Goal: Task Accomplishment & Management: Use online tool/utility

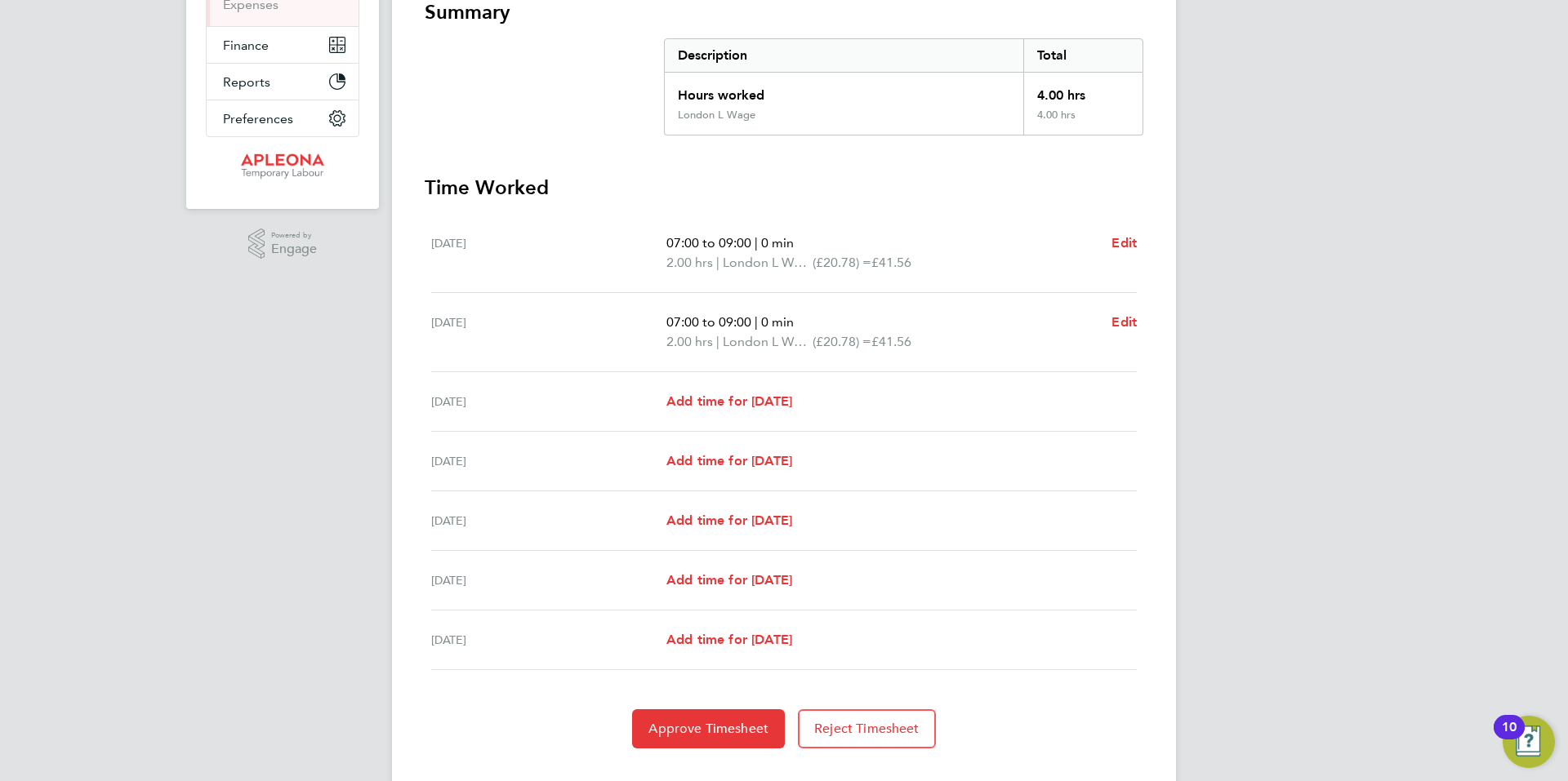
scroll to position [340, 0]
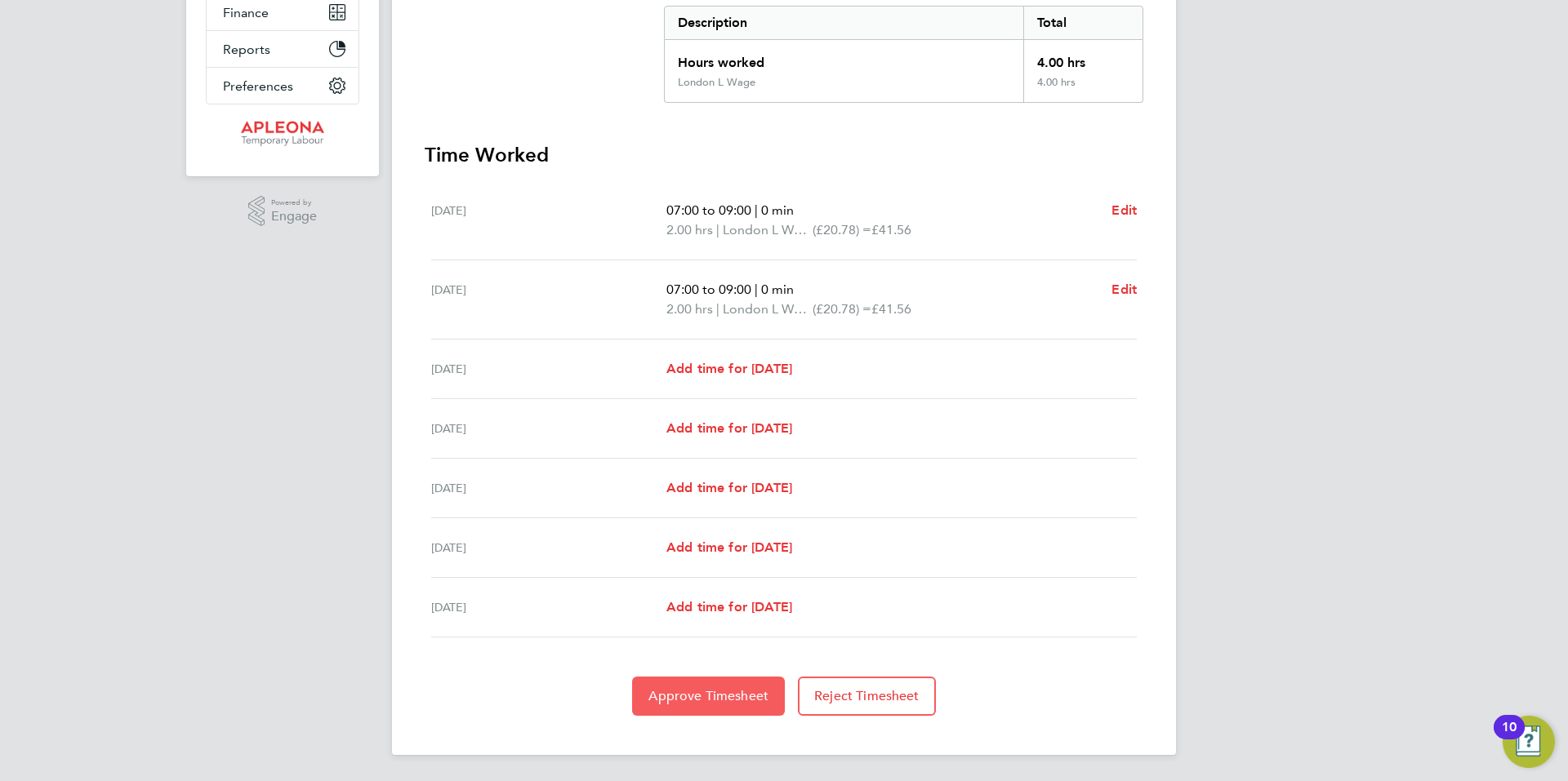
click at [715, 692] on span "Approve Timesheet" at bounding box center [708, 696] width 120 height 17
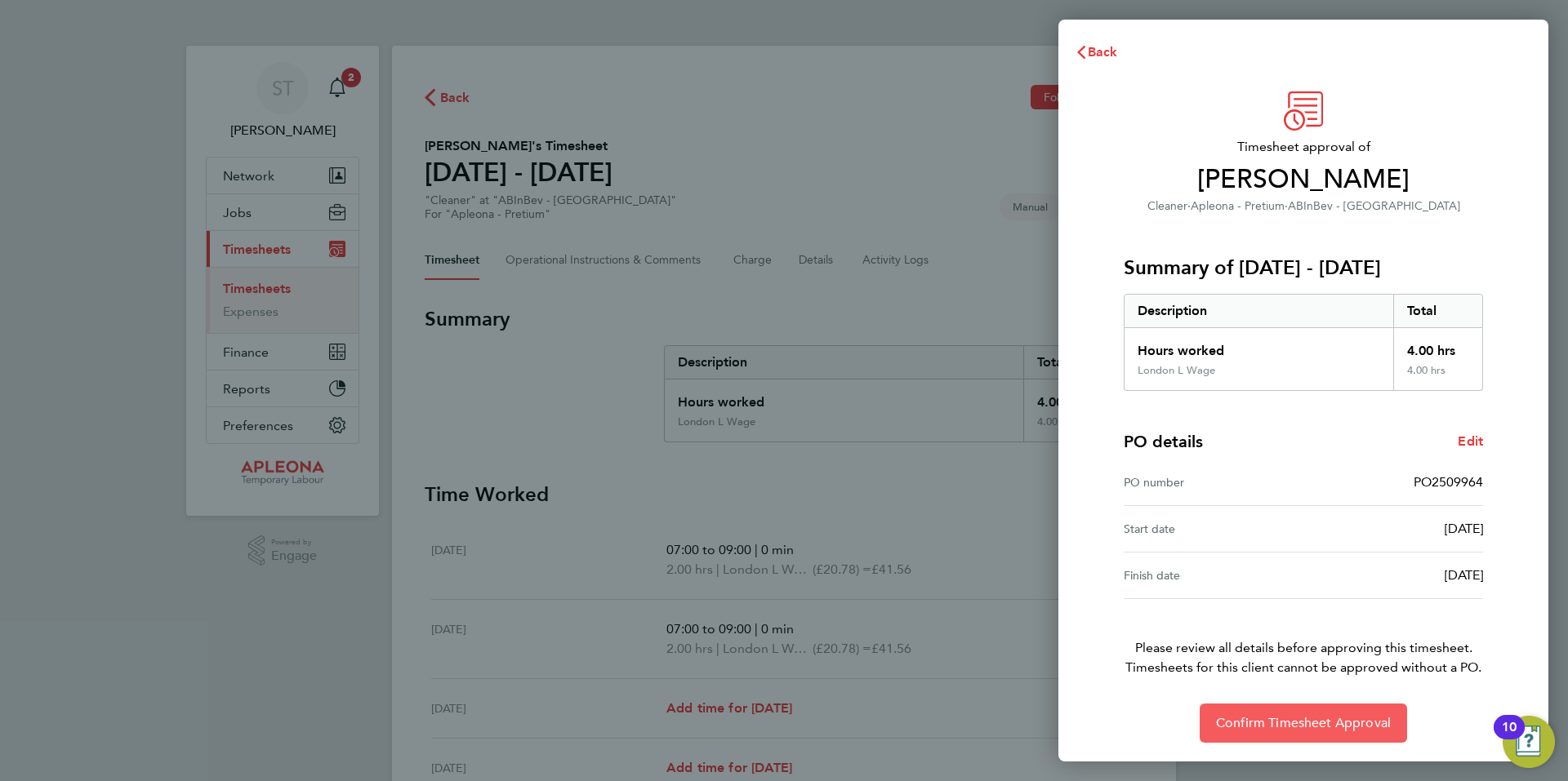
click at [1300, 724] on span "Confirm Timesheet Approval" at bounding box center [1303, 723] width 174 height 17
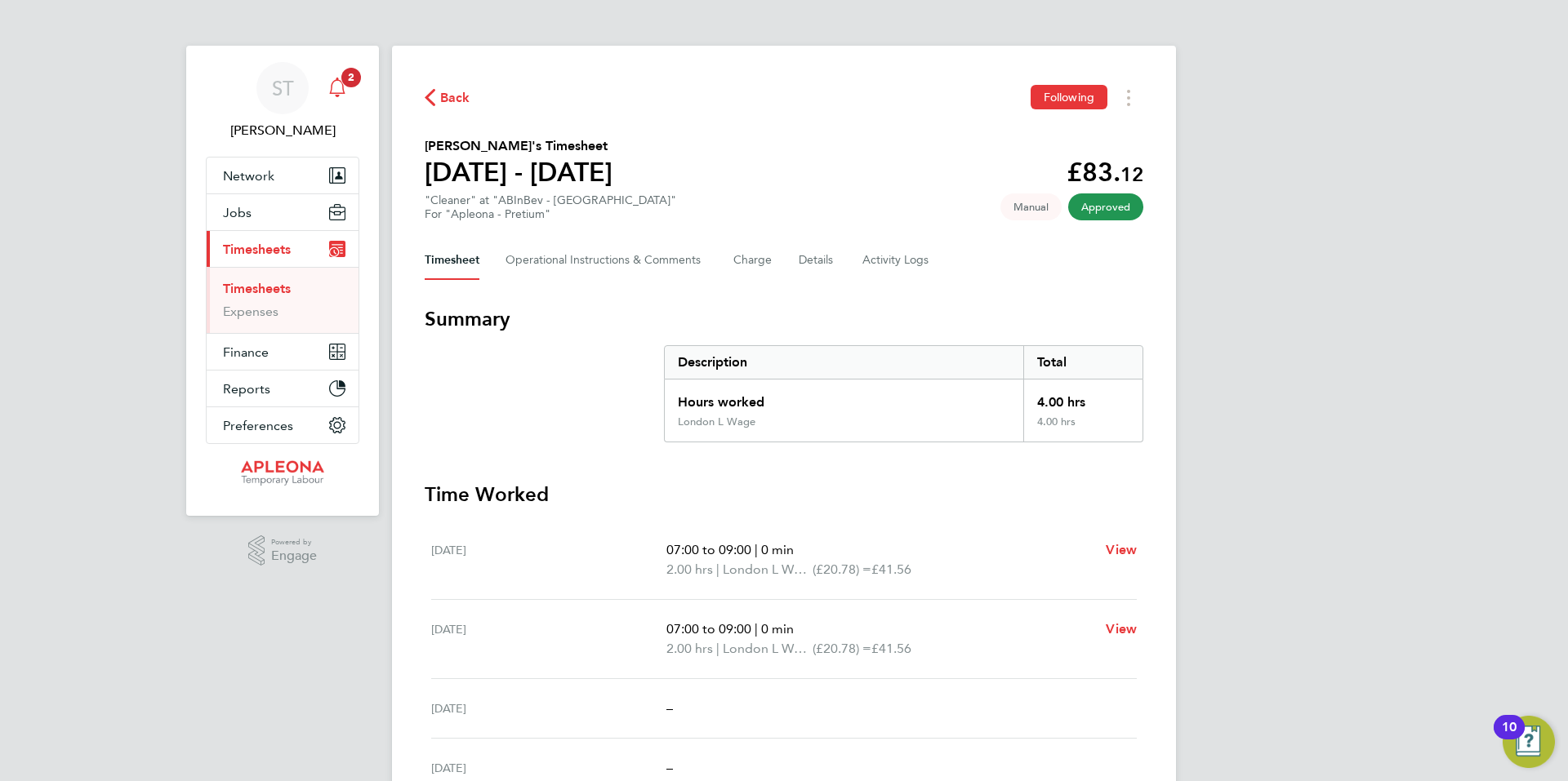
click at [334, 83] on icon "Main navigation" at bounding box center [337, 88] width 19 height 19
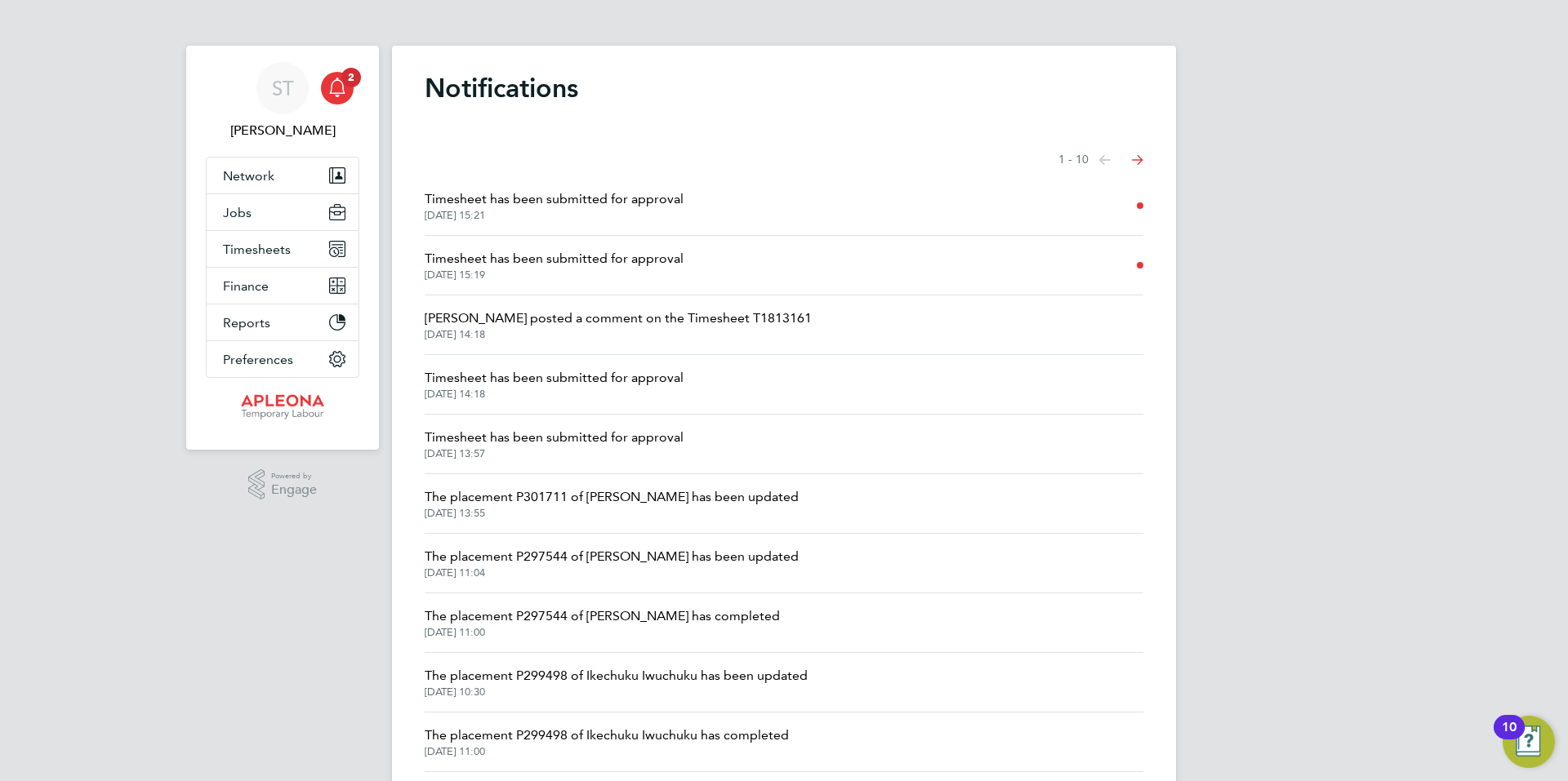
click at [651, 201] on span "Timesheet has been submitted for approval" at bounding box center [554, 199] width 259 height 19
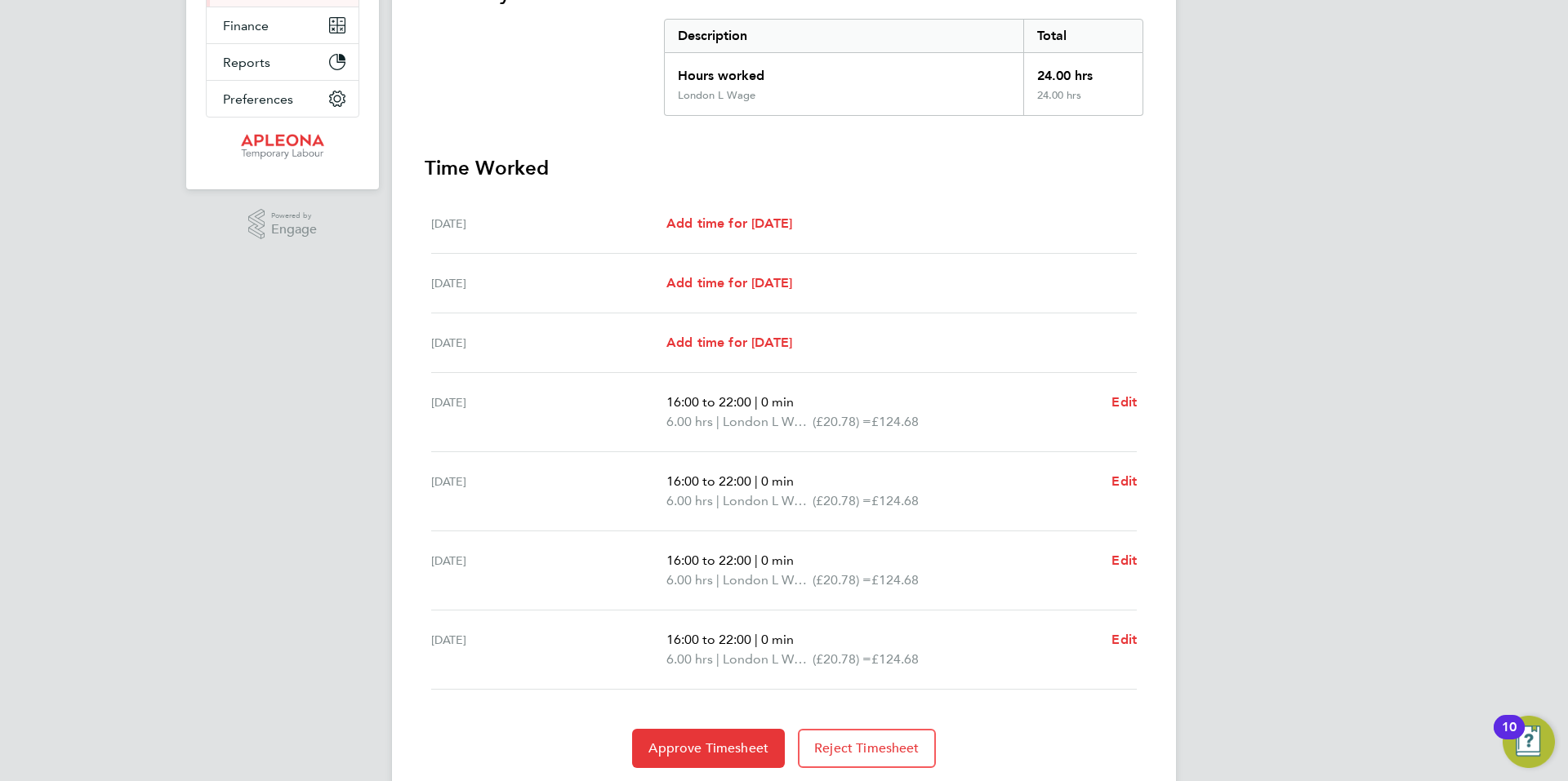
scroll to position [379, 0]
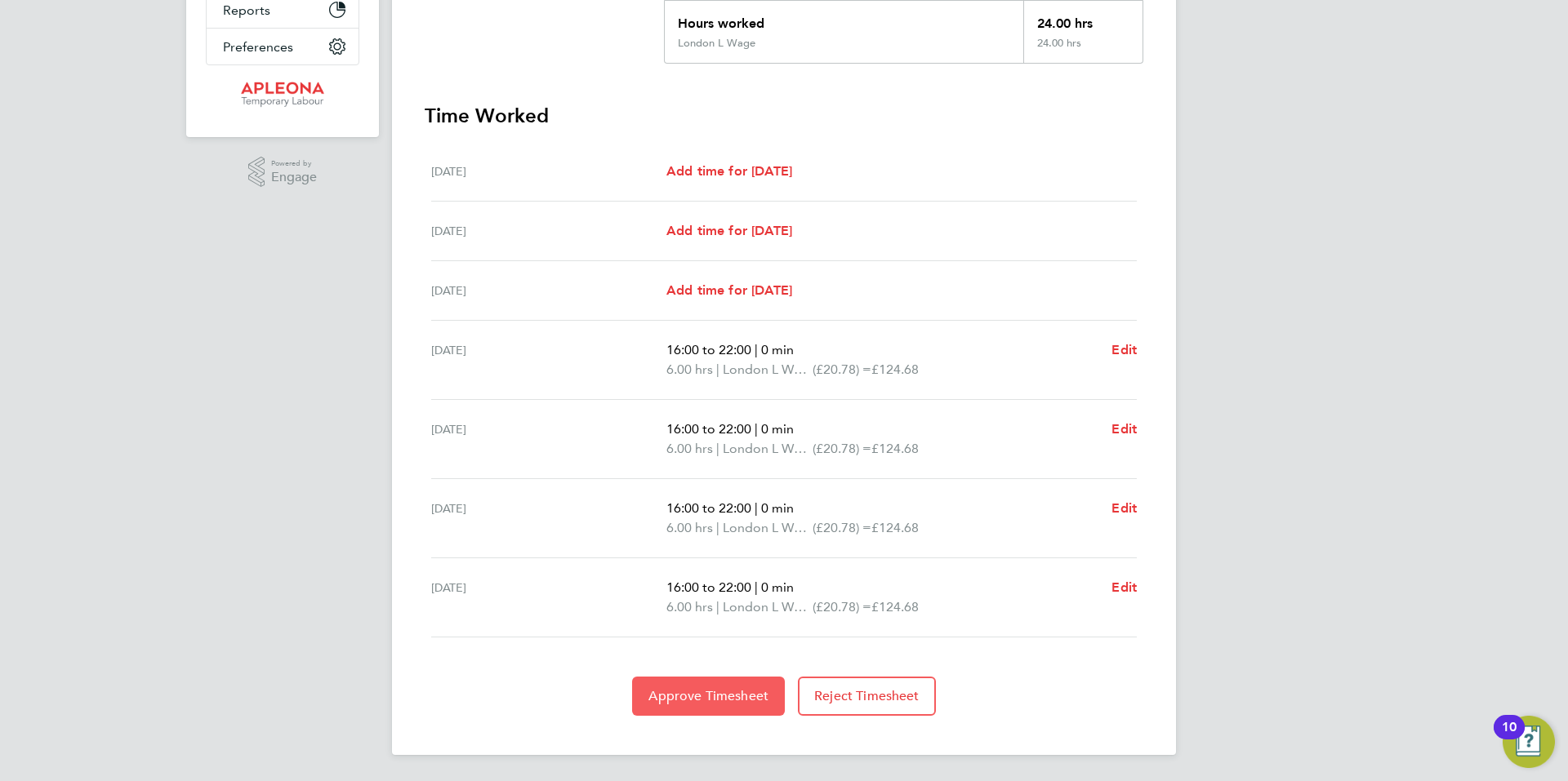
click at [718, 692] on span "Approve Timesheet" at bounding box center [708, 696] width 120 height 17
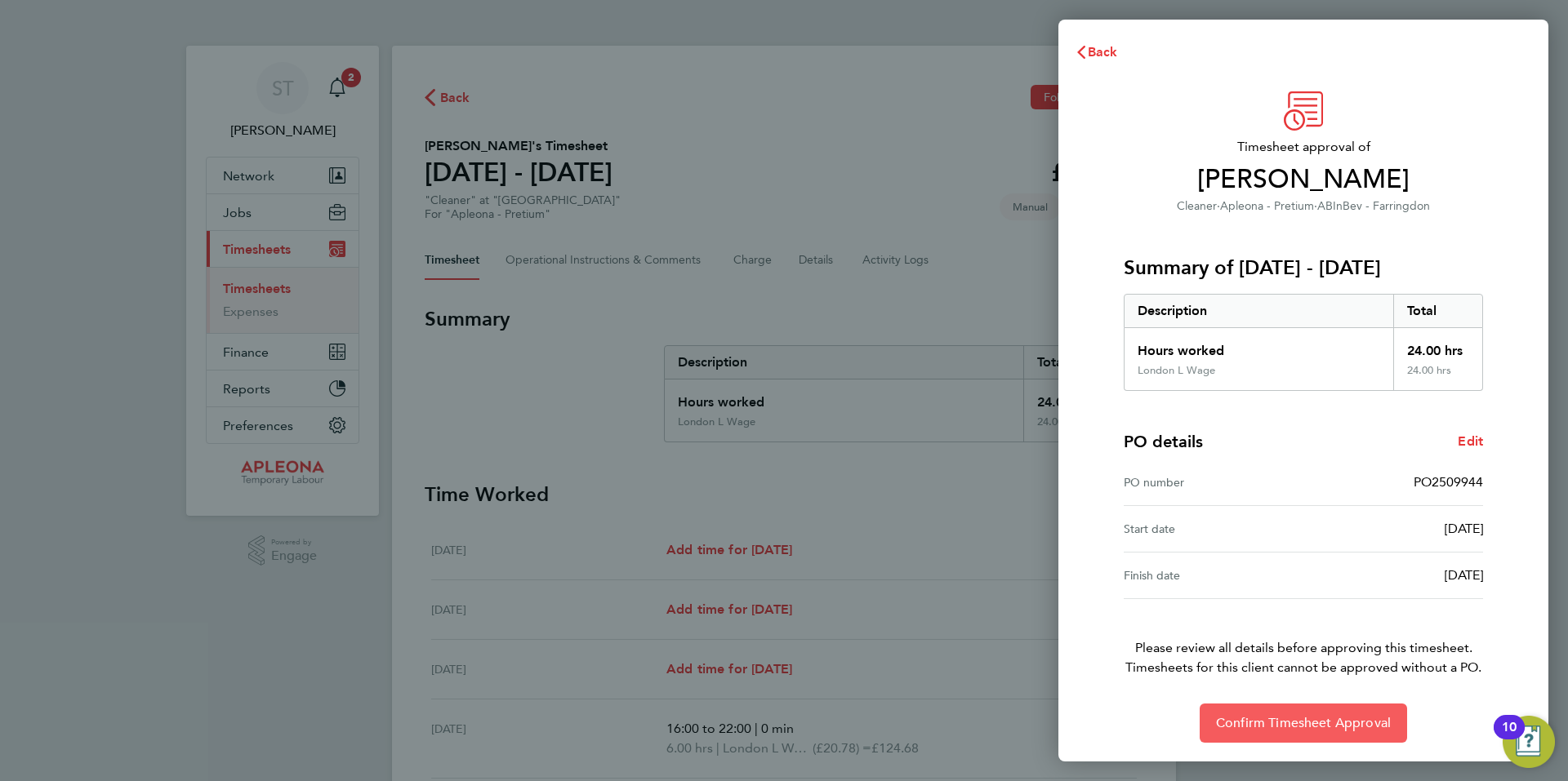
click at [1282, 722] on span "Confirm Timesheet Approval" at bounding box center [1303, 723] width 174 height 17
